Goal: Task Accomplishment & Management: Use online tool/utility

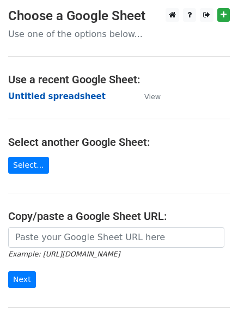
click at [39, 95] on strong "Untitled spreadsheet" at bounding box center [56, 96] width 97 height 10
click at [55, 101] on strong "Untitled spreadsheet" at bounding box center [56, 96] width 97 height 10
click at [47, 93] on strong "Untitled spreadsheet" at bounding box center [56, 96] width 97 height 10
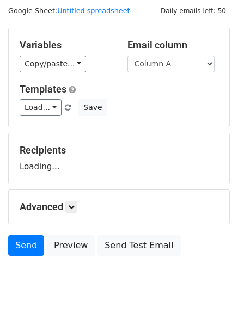
scroll to position [61, 0]
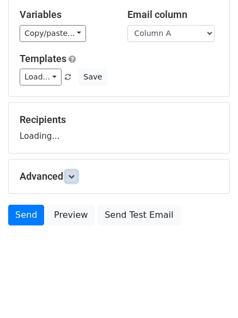
click at [75, 173] on icon at bounding box center [71, 176] width 7 height 7
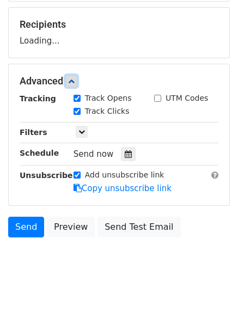
scroll to position [160, 0]
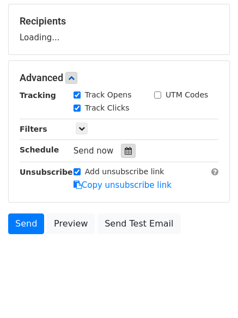
click at [125, 153] on icon at bounding box center [128, 151] width 7 height 8
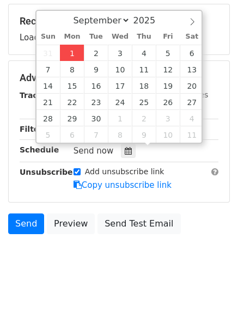
type input "2025-09-01 12:00"
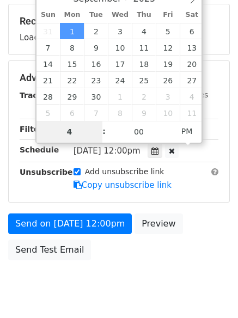
type input "4"
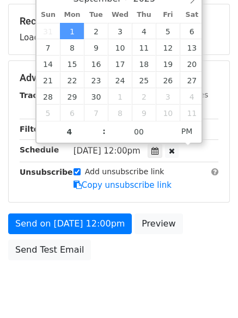
type input "2025-09-01 16:00"
type input "04"
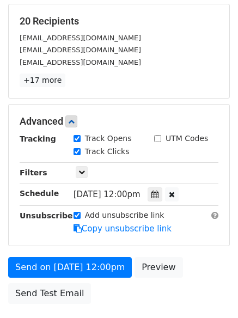
click at [109, 289] on div "Send on Sep 1 at 12:00pm Preview Send Test Email" at bounding box center [119, 283] width 238 height 52
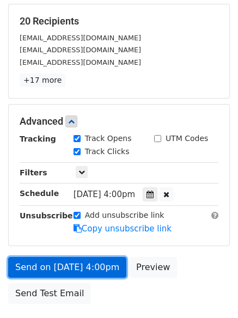
click at [78, 264] on link "Send on Sep 1 at 4:00pm" at bounding box center [67, 267] width 118 height 21
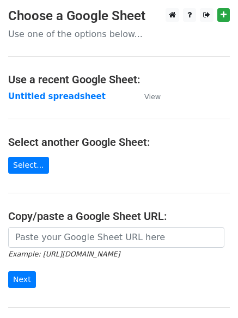
click at [33, 89] on main "Choose a Google Sheet Use one of the options below... Use a recent Google Sheet…" at bounding box center [119, 177] width 238 height 338
click at [33, 92] on strong "Untitled spreadsheet" at bounding box center [56, 96] width 97 height 10
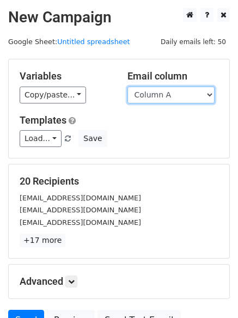
click at [150, 100] on select "Column A Column B Column C Column D Column E" at bounding box center [170, 94] width 87 height 17
select select "Column B"
click at [127, 86] on select "Column A Column B Column C Column D Column E" at bounding box center [170, 94] width 87 height 17
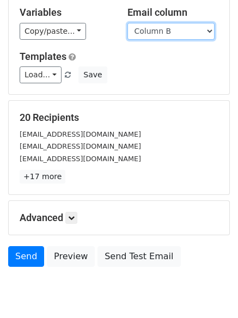
scroll to position [105, 0]
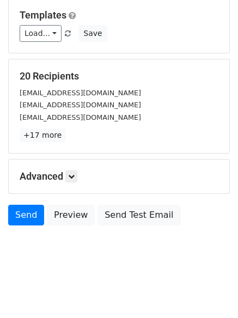
click at [74, 168] on div "Advanced Tracking Track Opens UTM Codes Track Clicks Filters Only include sprea…" at bounding box center [119, 176] width 220 height 34
click at [73, 169] on div "Advanced Tracking Track Opens UTM Codes Track Clicks Filters Only include sprea…" at bounding box center [119, 176] width 220 height 34
click at [75, 176] on icon at bounding box center [71, 176] width 7 height 7
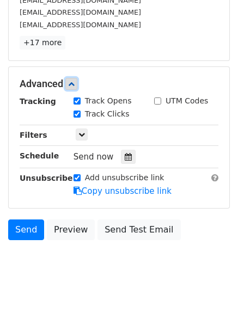
scroll to position [198, 0]
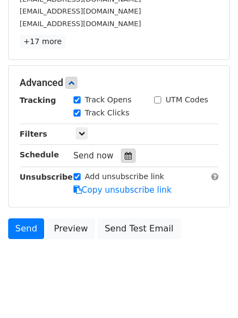
click at [126, 158] on icon at bounding box center [128, 156] width 7 height 8
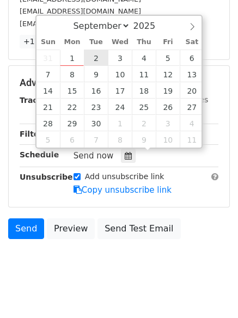
type input "2025-09-02 12:00"
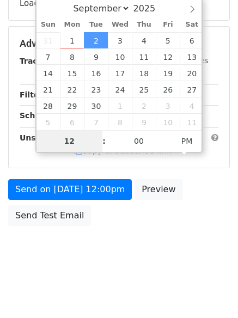
type input "5"
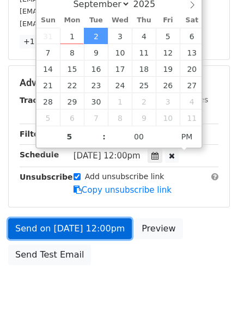
type input "2025-09-02 17:00"
click at [76, 220] on link "Send on Sep 2 at 12:00pm" at bounding box center [69, 228] width 123 height 21
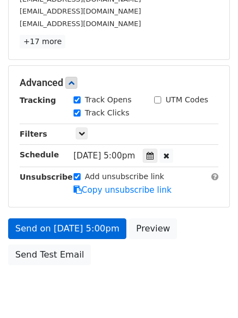
scroll to position [194, 0]
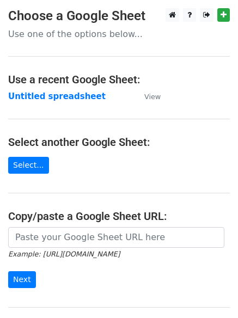
click at [39, 88] on main "Choose a Google Sheet Use one of the options below... Use a recent Google Sheet…" at bounding box center [119, 177] width 238 height 338
click at [36, 101] on strong "Untitled spreadsheet" at bounding box center [56, 96] width 97 height 10
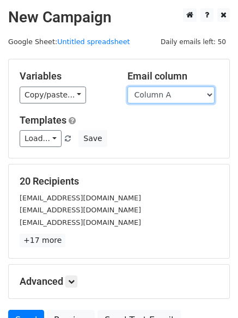
drag, startPoint x: 0, startPoint y: 0, endPoint x: 165, endPoint y: 102, distance: 194.1
click at [165, 96] on select "Column A Column B Column C Column D Column E" at bounding box center [170, 94] width 87 height 17
select select "Column C"
click at [127, 86] on select "Column A Column B Column C Column D Column E" at bounding box center [170, 94] width 87 height 17
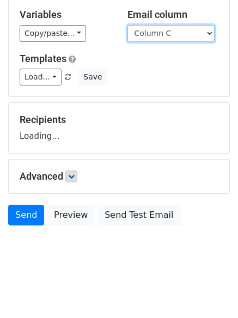
scroll to position [61, 0]
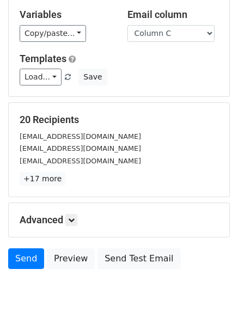
click at [69, 180] on p "+17 more" at bounding box center [119, 179] width 198 height 14
click at [75, 222] on icon at bounding box center [71, 219] width 7 height 7
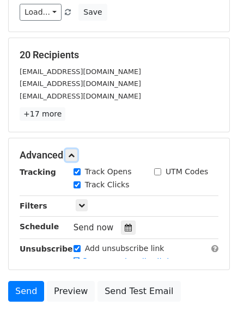
scroll to position [198, 0]
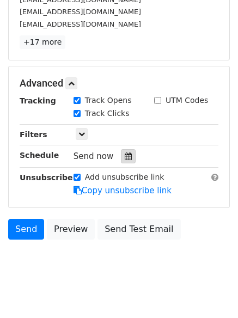
click at [121, 149] on div at bounding box center [128, 156] width 15 height 14
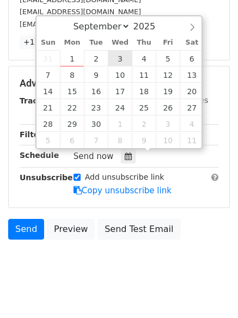
type input "2025-09-03 12:00"
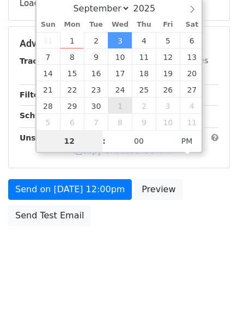
type input "6"
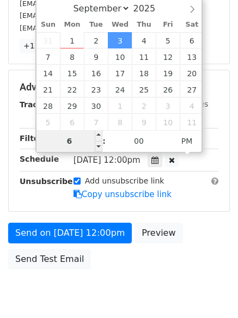
scroll to position [198, 0]
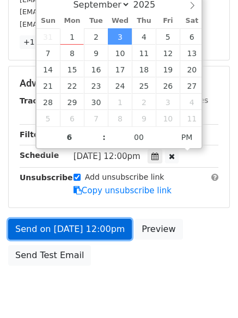
type input "2025-09-03 18:00"
click at [82, 231] on link "Send on Sep 3 at 12:00pm" at bounding box center [69, 229] width 123 height 21
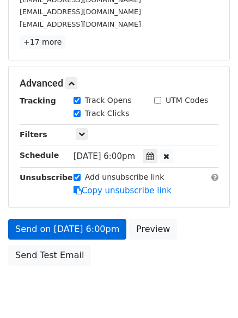
scroll to position [194, 0]
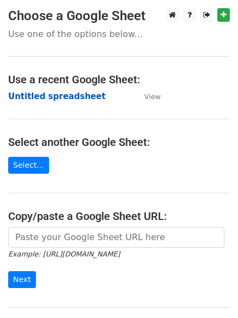
click at [29, 97] on strong "Untitled spreadsheet" at bounding box center [56, 96] width 97 height 10
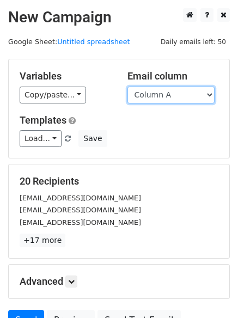
click at [166, 98] on select "Column A Column B Column C Column D Column E" at bounding box center [170, 94] width 87 height 17
select select "Column D"
click at [127, 86] on select "Column A Column B Column C Column D Column E" at bounding box center [170, 94] width 87 height 17
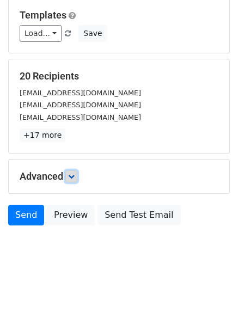
drag, startPoint x: 71, startPoint y: 177, endPoint x: 84, endPoint y: 198, distance: 25.4
click at [71, 177] on icon at bounding box center [71, 176] width 7 height 7
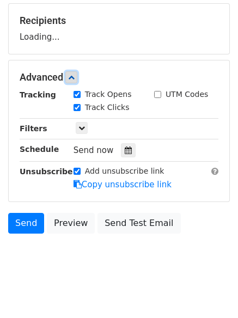
scroll to position [161, 0]
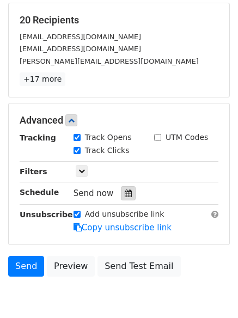
click at [125, 193] on icon at bounding box center [128, 193] width 7 height 8
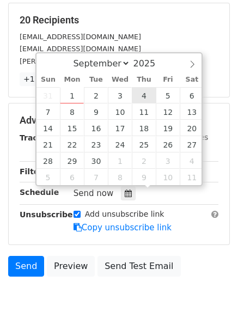
type input "2025-09-04 12:00"
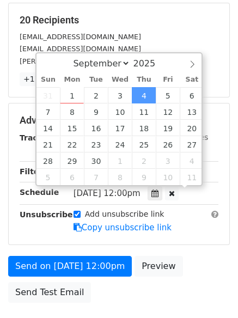
scroll to position [1, 0]
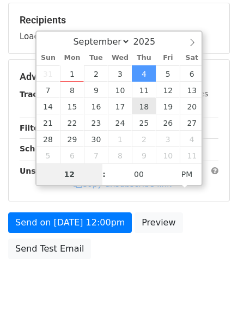
type input "7"
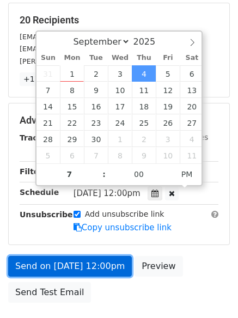
type input "2025-09-04 19:00"
click at [71, 270] on link "Send on Sep 4 at 12:00pm" at bounding box center [69, 266] width 123 height 21
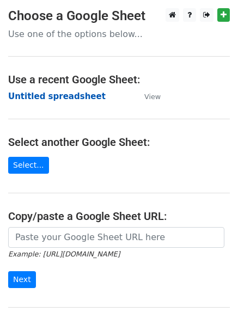
click at [36, 99] on strong "Untitled spreadsheet" at bounding box center [56, 96] width 97 height 10
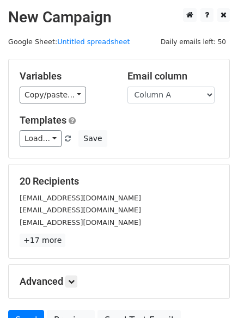
click at [163, 103] on div "Variables Copy/paste... {{Column A}} {{Column B}} {{Column C}} {{Column D}} {{C…" at bounding box center [119, 108] width 220 height 98
click at [165, 98] on select "Column A Column B Column C Column D Column E" at bounding box center [170, 94] width 87 height 17
select select "Column E"
click at [127, 86] on select "Column A Column B Column C Column D Column E" at bounding box center [170, 94] width 87 height 17
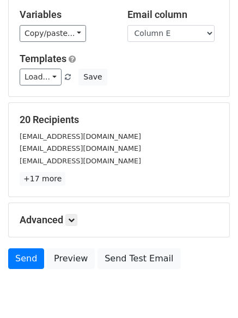
click at [80, 214] on h5 "Advanced" at bounding box center [119, 220] width 198 height 12
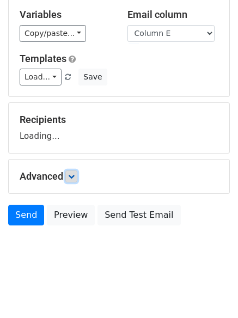
click at [75, 177] on icon at bounding box center [71, 176] width 7 height 7
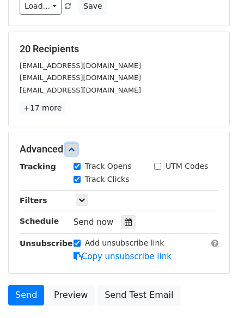
scroll to position [207, 0]
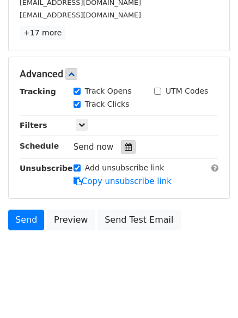
click at [125, 150] on icon at bounding box center [128, 147] width 7 height 8
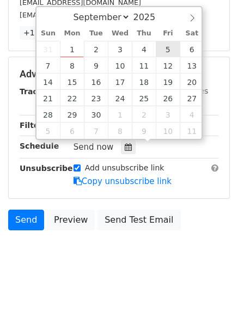
type input "[DATE] 12:00"
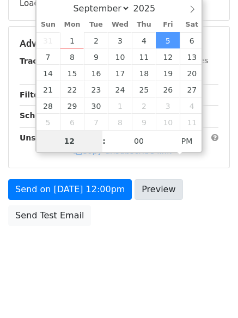
type input "8"
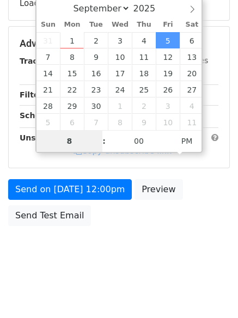
scroll to position [207, 0]
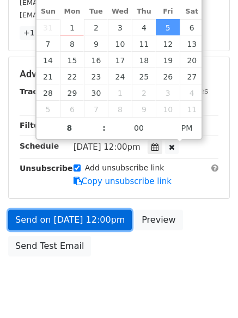
type input "[DATE] 20:00"
click at [75, 210] on link "Send on [DATE] 12:00pm" at bounding box center [69, 219] width 123 height 21
